Goal: Check status: Check status

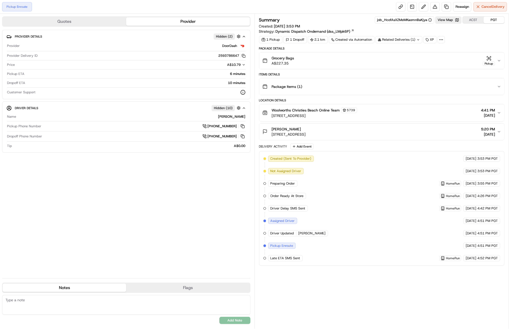
click at [299, 114] on span "[STREET_ADDRESS]" at bounding box center [314, 115] width 85 height 5
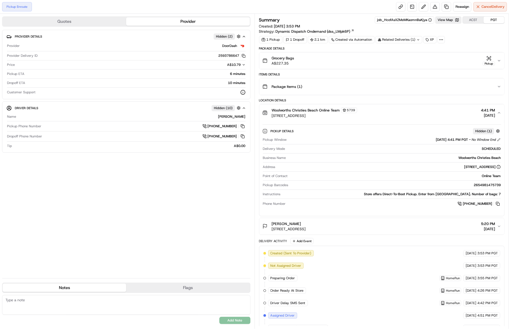
click at [299, 114] on span "[STREET_ADDRESS]" at bounding box center [314, 115] width 85 height 5
click at [315, 119] on button "Woolworths Christies Beach Online Team [STREET_ADDRESS] 4:41 PM [DATE]" at bounding box center [381, 112] width 245 height 17
click at [358, 111] on div "Woolworths Christies Beach Online Team [STREET_ADDRESS] 4:41 PM [DATE]" at bounding box center [379, 112] width 235 height 11
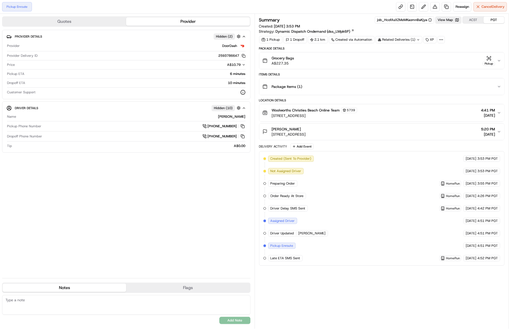
click at [391, 112] on div "Woolworths Christies Beach Online Team [STREET_ADDRESS] 4:41 PM [DATE]" at bounding box center [379, 112] width 235 height 11
drag, startPoint x: 229, startPoint y: 118, endPoint x: 245, endPoint y: 116, distance: 16.4
click at [245, 116] on div "Name Kamal K. Pickup Phone Number +61 483 944 545 Dropoff Phone Number +61 480 …" at bounding box center [126, 131] width 240 height 38
drag, startPoint x: 245, startPoint y: 116, endPoint x: 228, endPoint y: 117, distance: 17.4
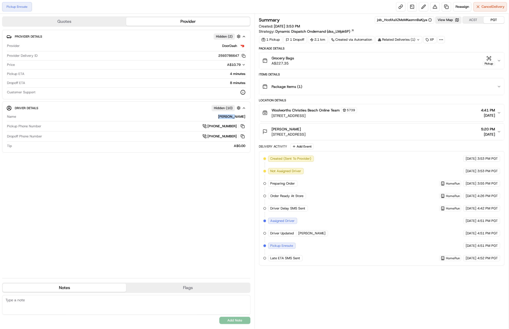
click at [228, 117] on div "Kamal K." at bounding box center [131, 116] width 227 height 5
